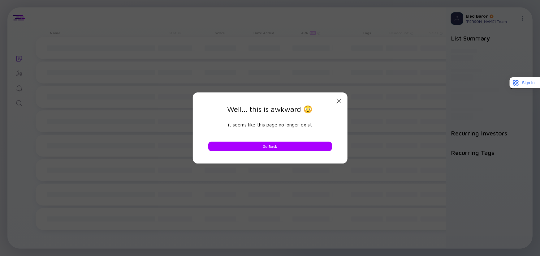
click at [336, 97] on icon "Close Modal" at bounding box center [338, 100] width 7 height 7
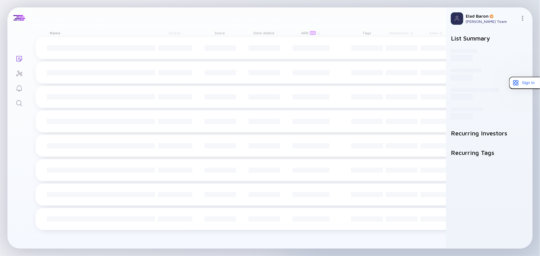
click at [23, 105] on link "Search" at bounding box center [18, 102] width 23 height 15
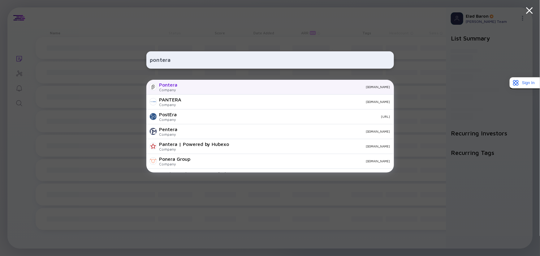
type input "pontera"
click at [176, 87] on div "Pontera" at bounding box center [168, 85] width 18 height 6
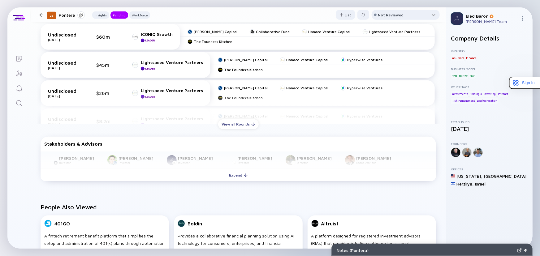
scroll to position [281, 0]
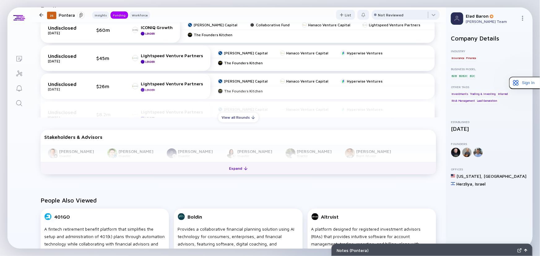
click at [235, 170] on div "Expand" at bounding box center [239, 169] width 26 height 10
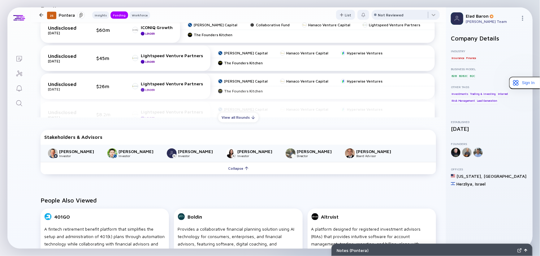
click at [152, 183] on div "Funding Undisclosed [DATE] $60m ICONIQ Growth Leader [PERSON_NAME] Capital Coll…" at bounding box center [238, 91] width 415 height 192
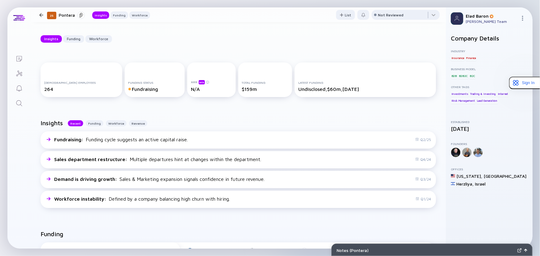
scroll to position [0, 0]
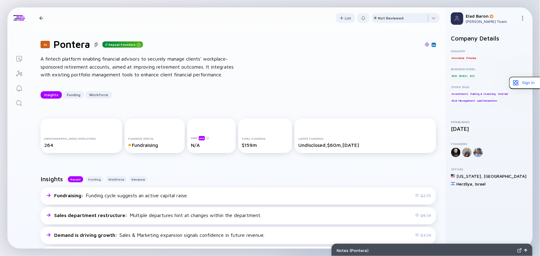
click at [218, 168] on div "Insights Recent Funding Workforce Revenue Fundraising : Funding cycle suggests …" at bounding box center [238, 221] width 415 height 111
